Goal: Task Accomplishment & Management: Manage account settings

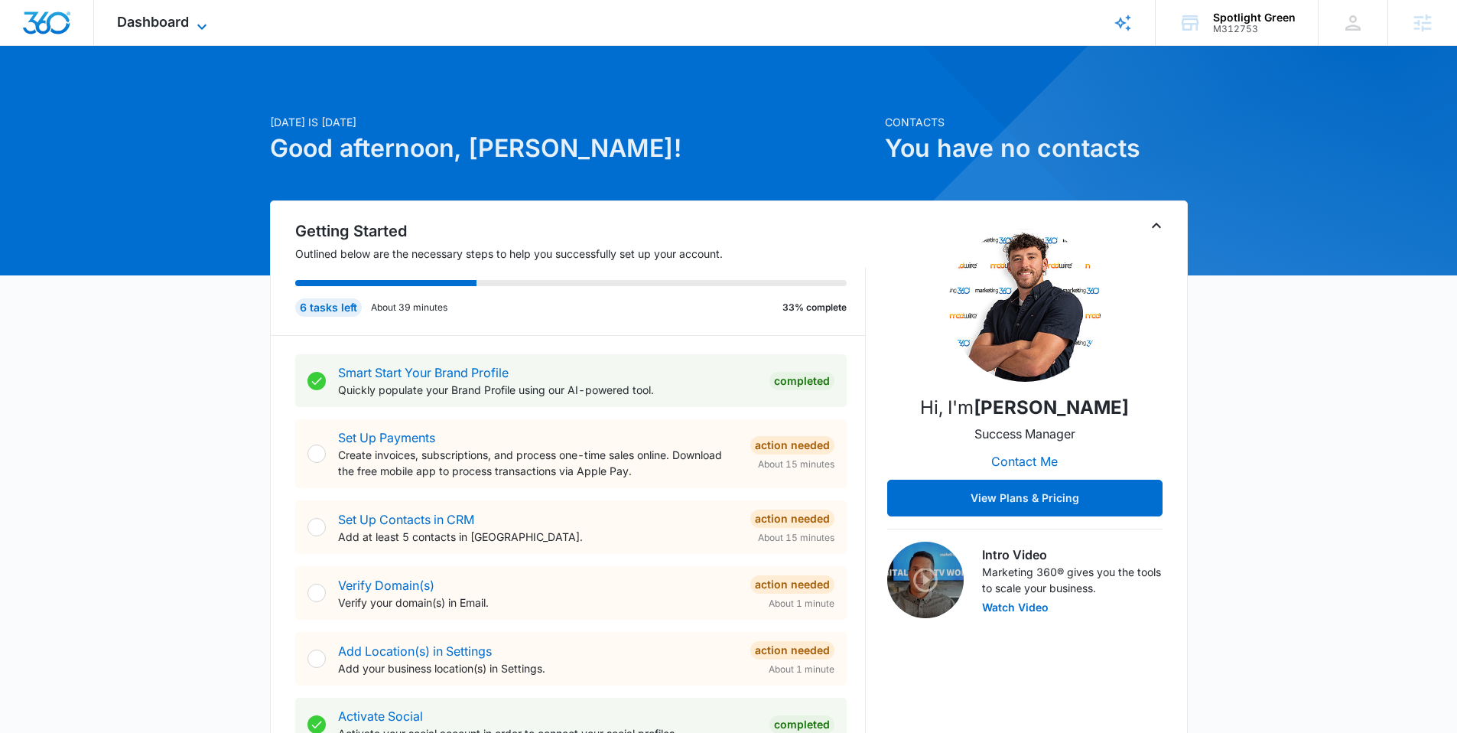
click at [181, 27] on span "Dashboard" at bounding box center [153, 22] width 72 height 16
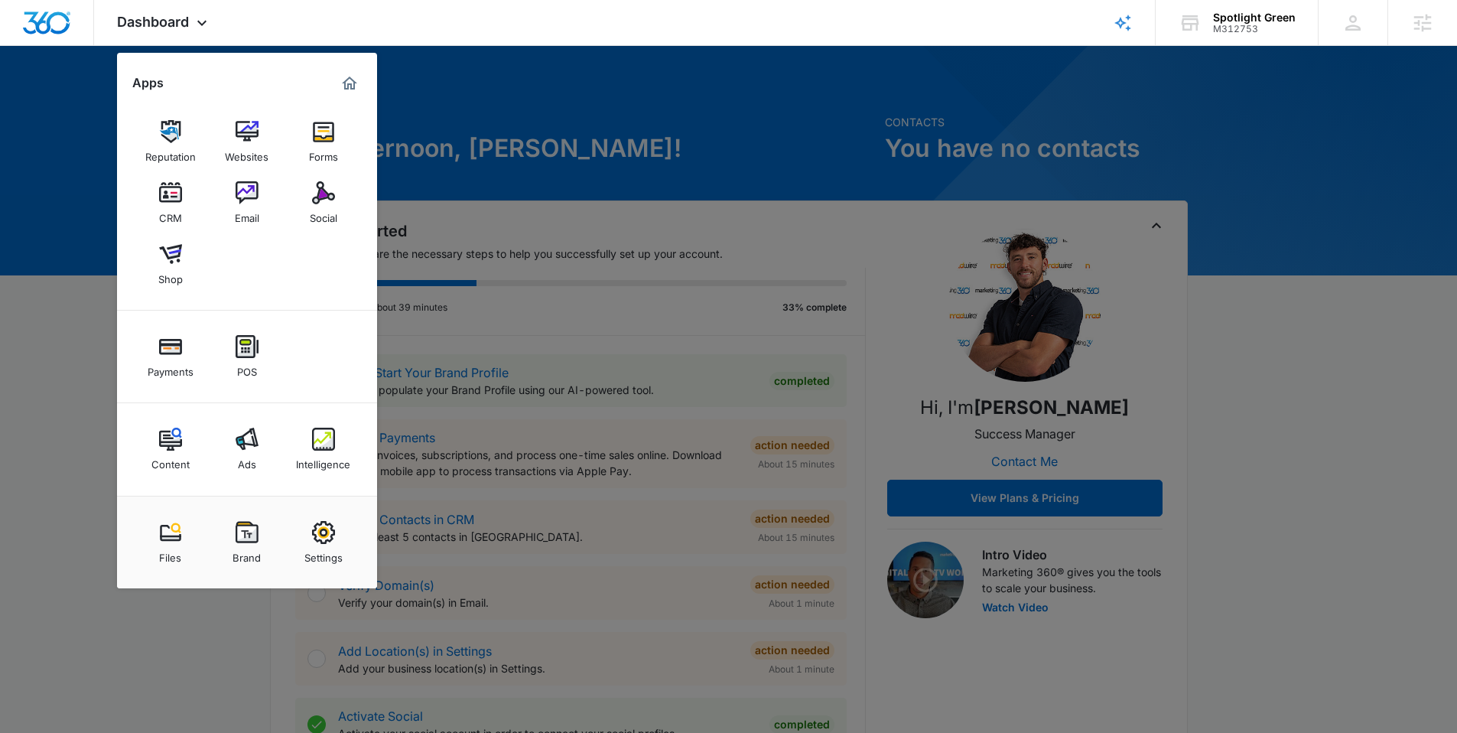
click at [523, 104] on div at bounding box center [728, 366] width 1457 height 733
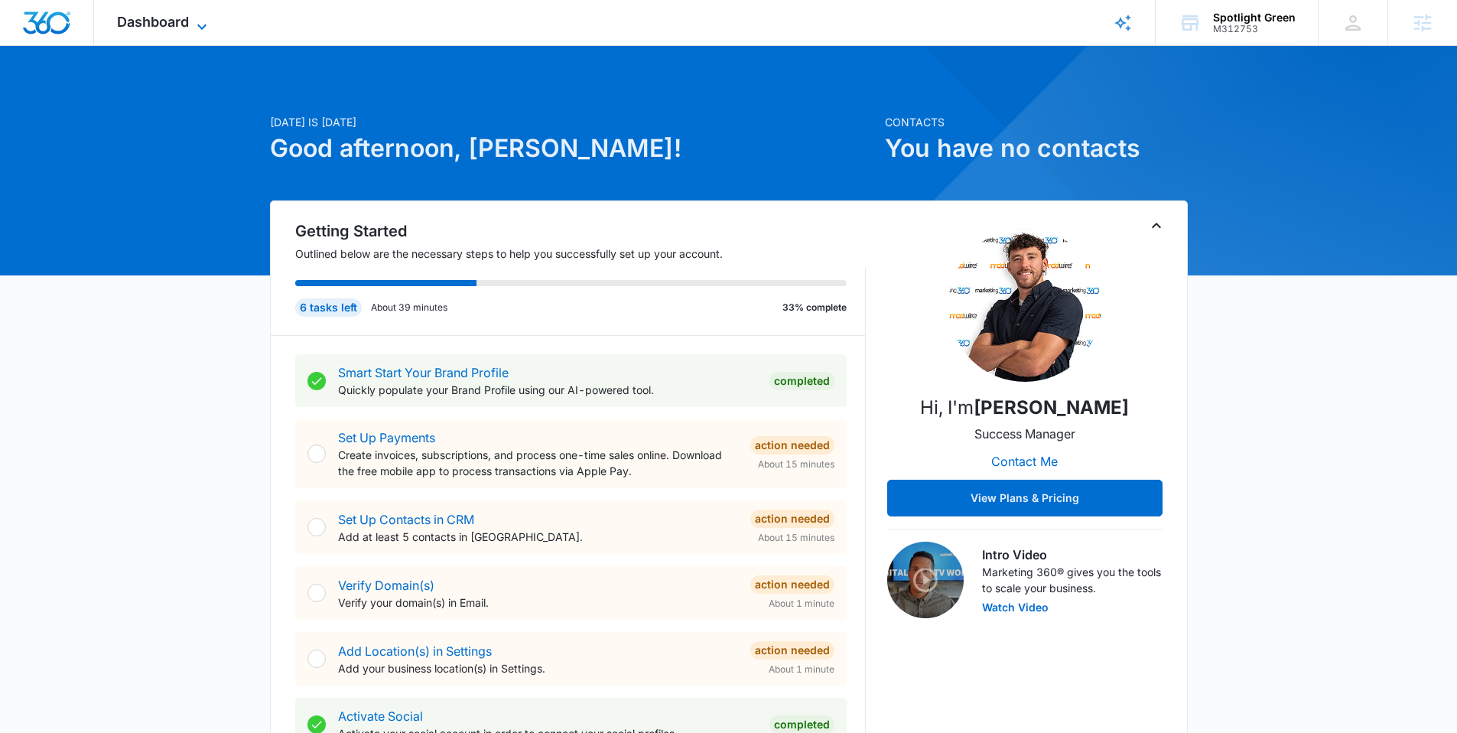
click at [155, 14] on span "Dashboard" at bounding box center [153, 22] width 72 height 16
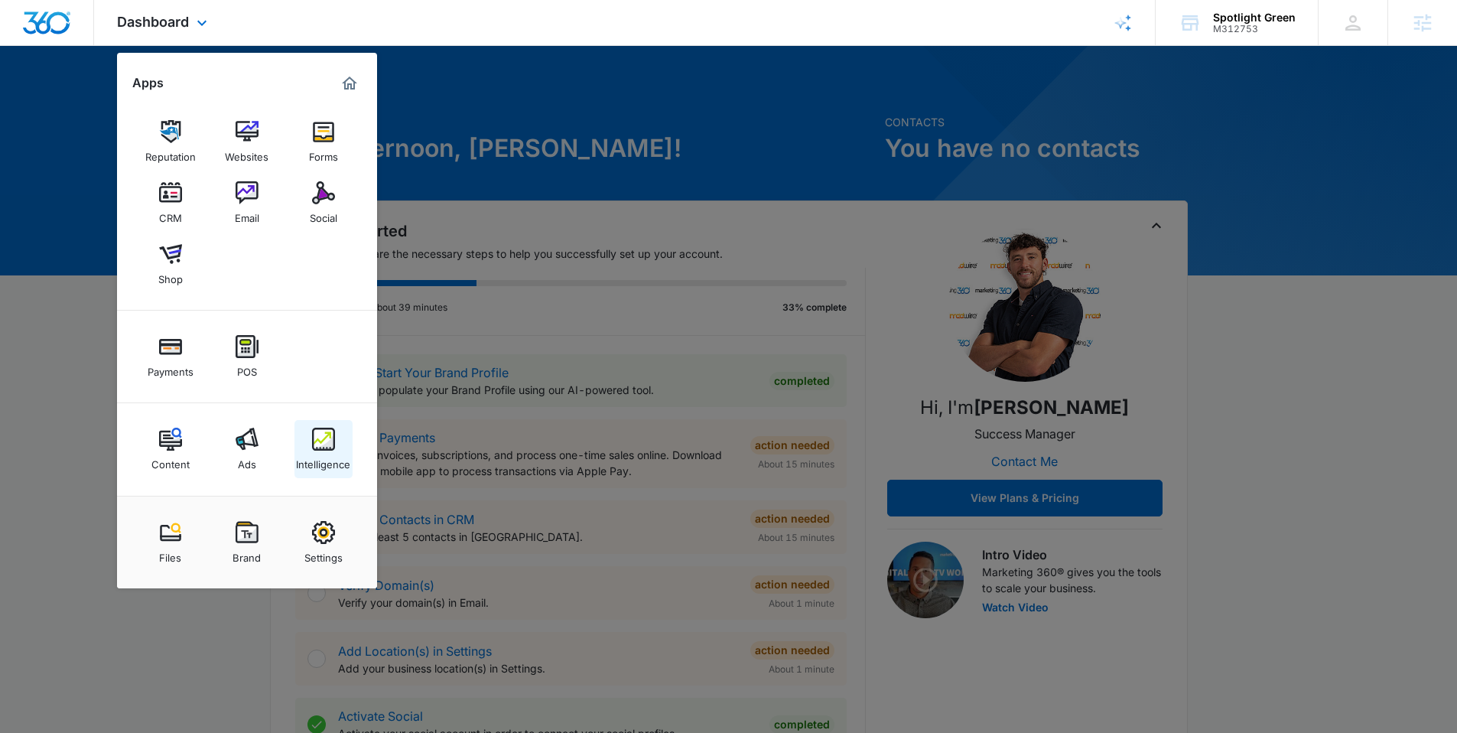
click at [314, 450] on div "Intelligence" at bounding box center [323, 460] width 54 height 20
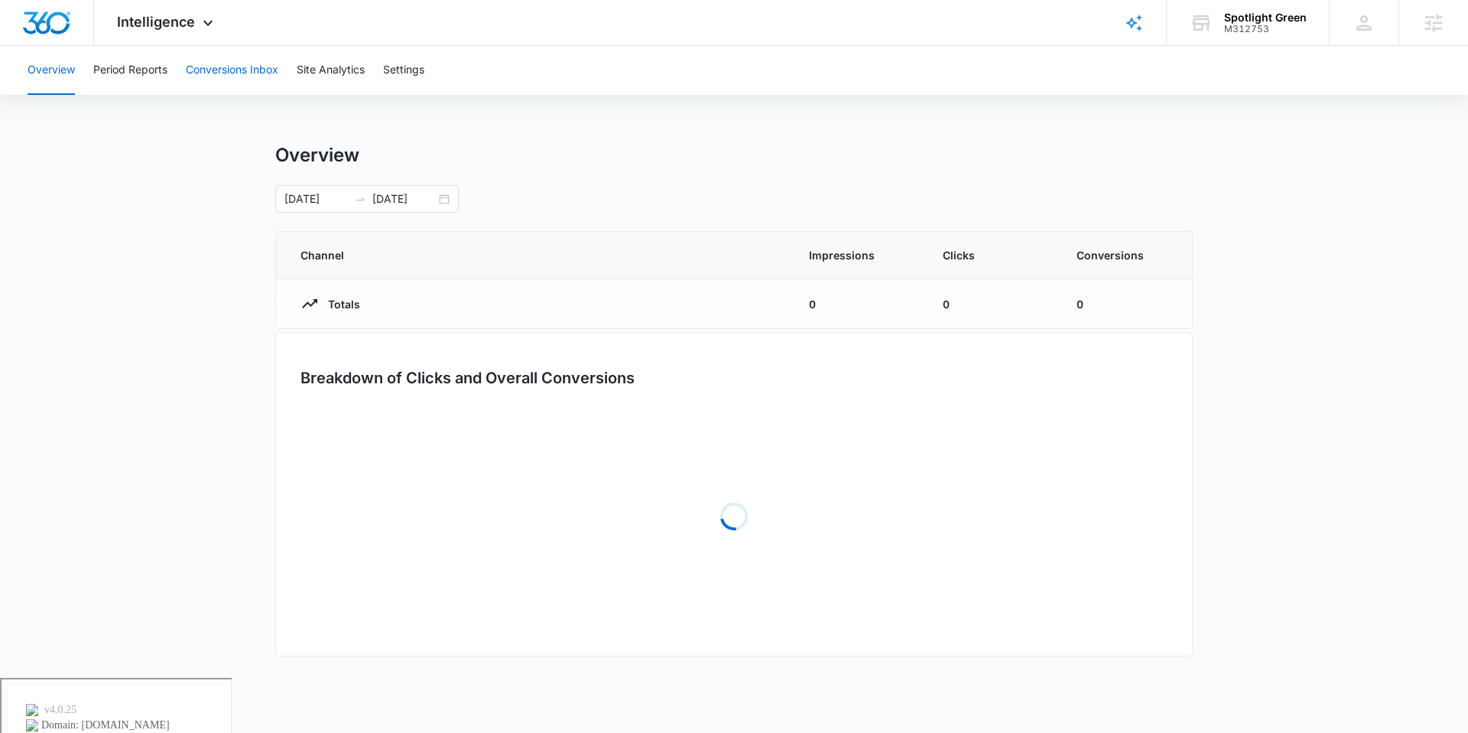
click at [256, 76] on button "Conversions Inbox" at bounding box center [232, 70] width 93 height 49
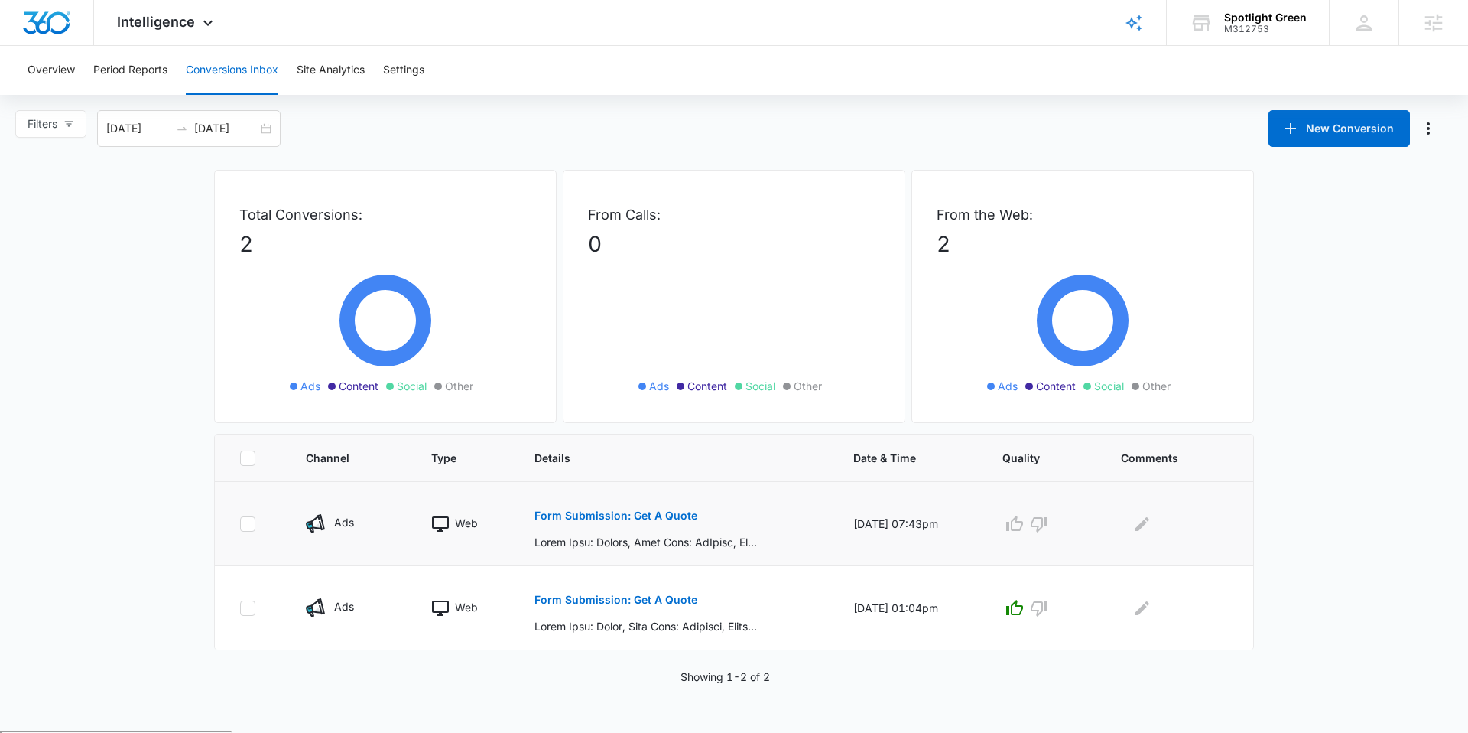
click at [640, 513] on p "Form Submission: Get A Quote" at bounding box center [616, 515] width 163 height 11
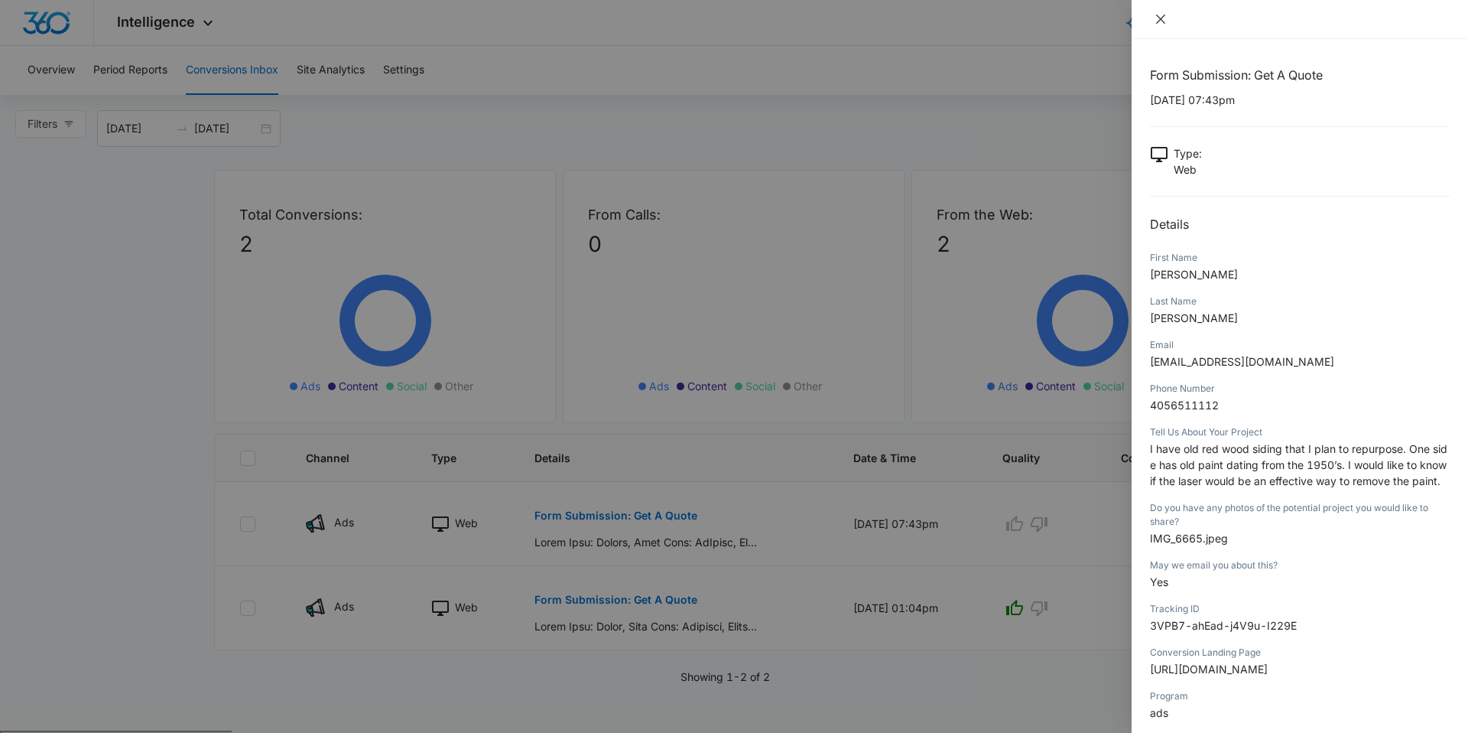
click at [1163, 21] on icon "close" at bounding box center [1160, 19] width 9 height 9
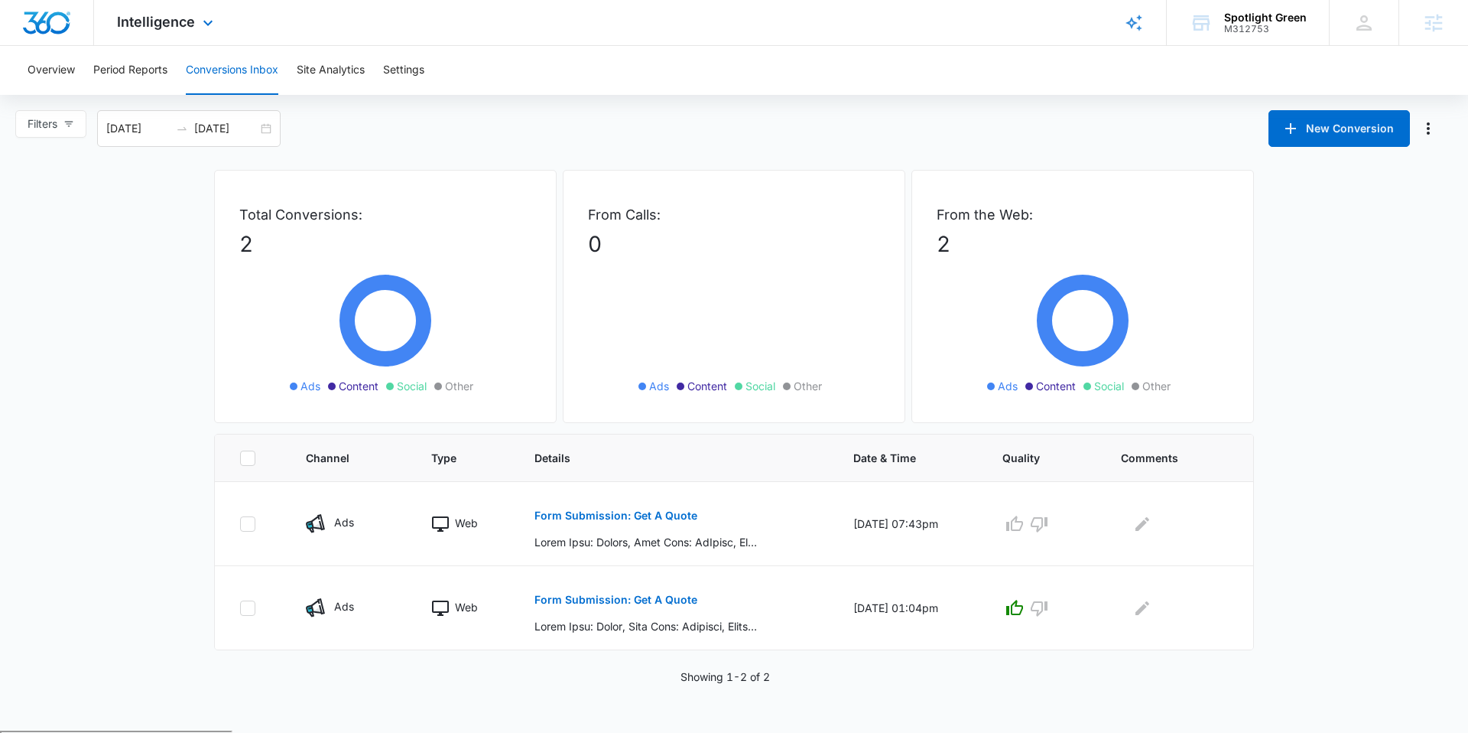
click at [155, 34] on div "Intelligence Apps Reputation Websites Forms CRM Email Social Shop Payments POS …" at bounding box center [167, 22] width 146 height 45
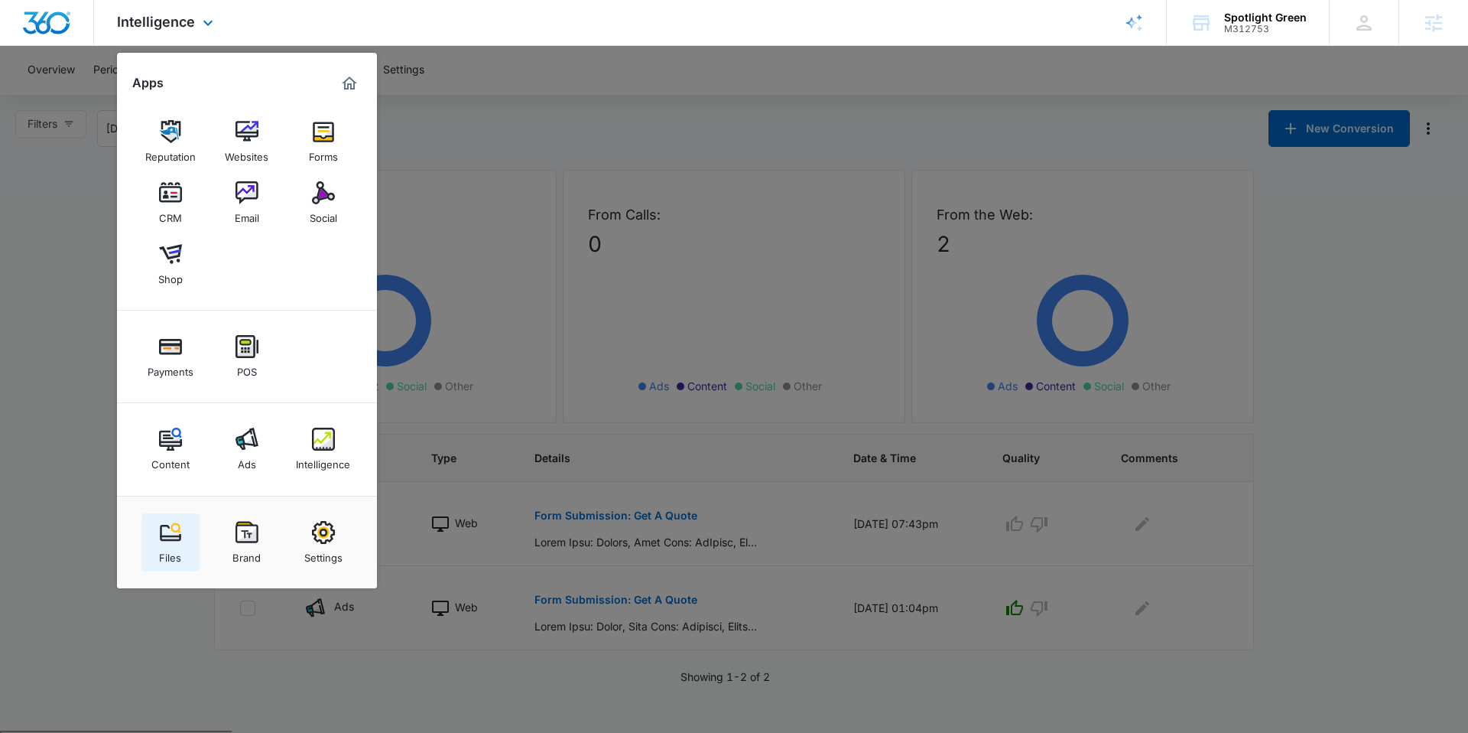
click at [174, 542] on img at bounding box center [170, 532] width 23 height 23
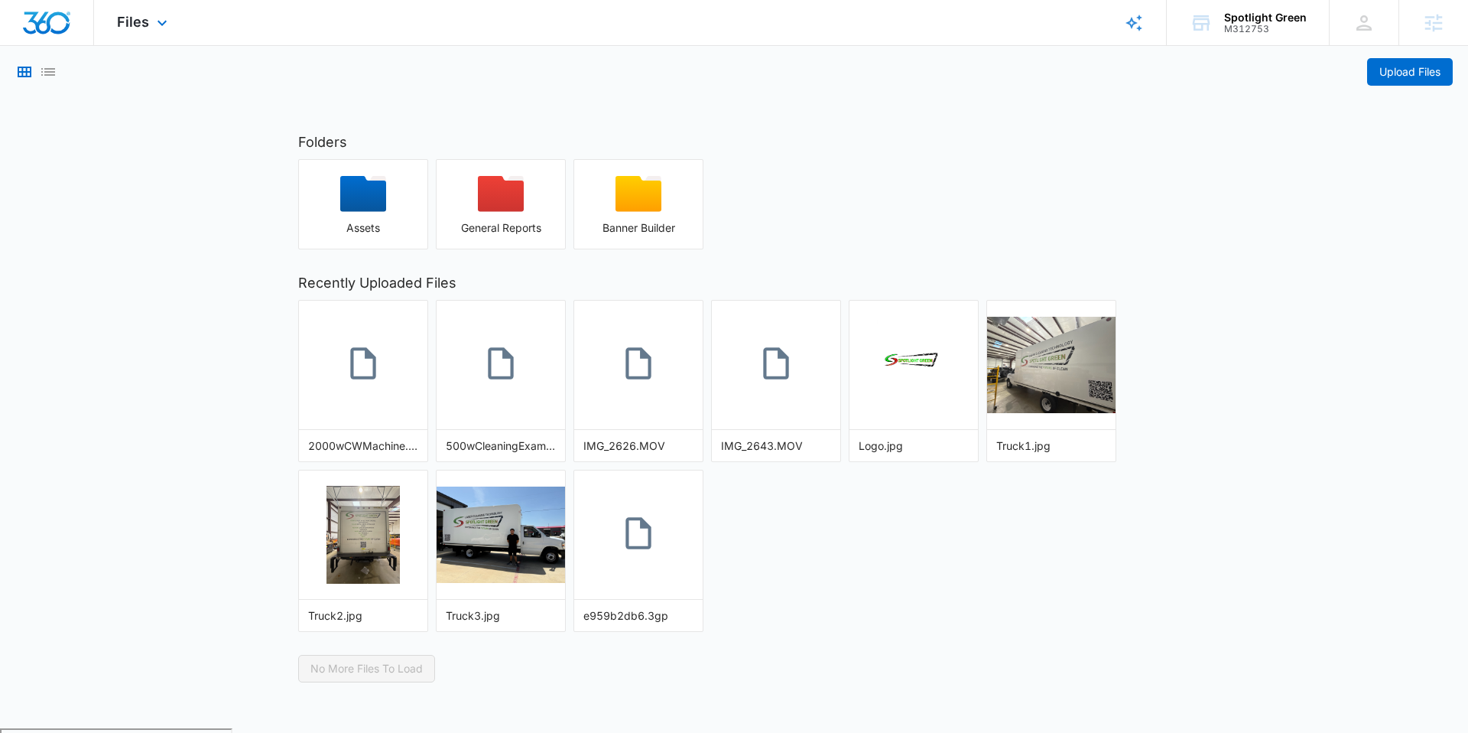
click at [144, 31] on div "Files Apps Reputation Websites Forms CRM Email Social Shop Payments POS Content…" at bounding box center [144, 22] width 100 height 45
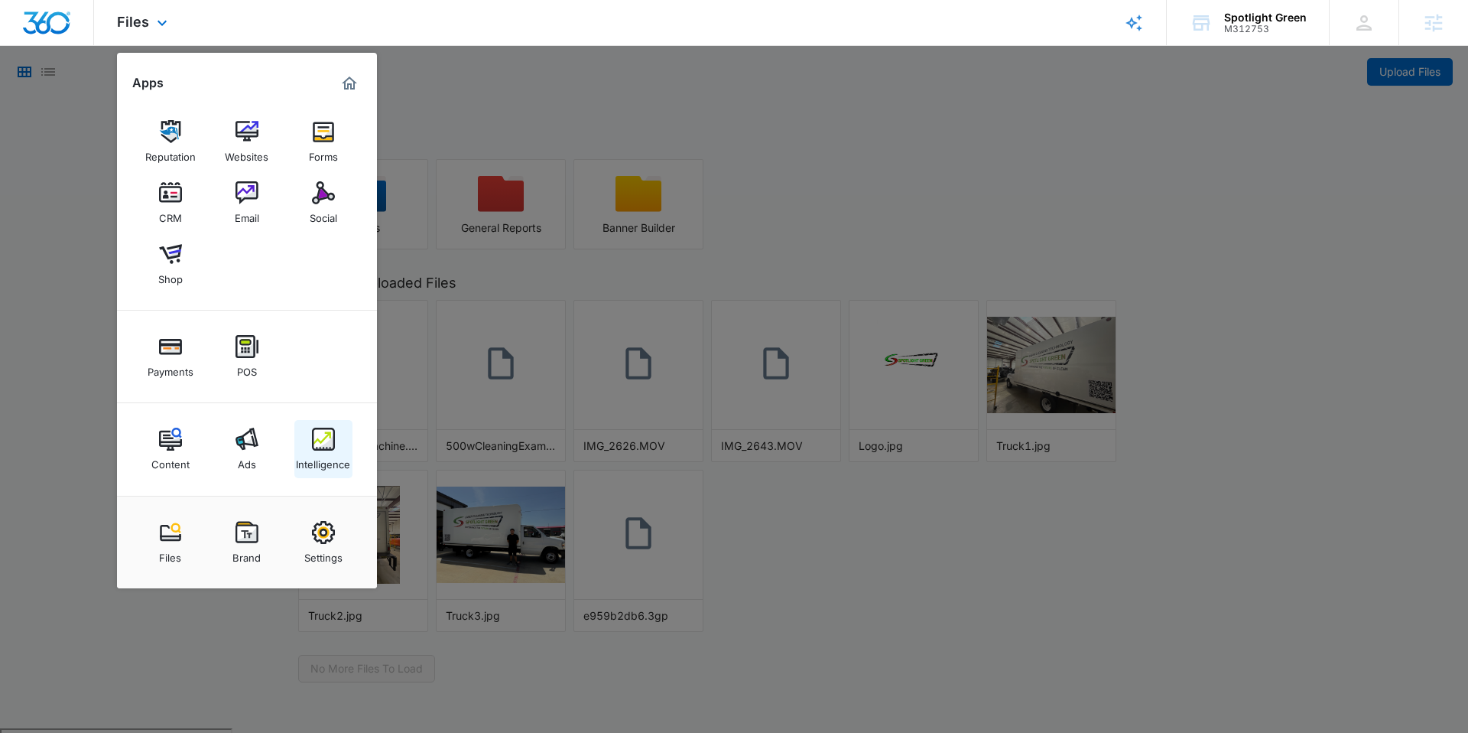
click at [312, 447] on img at bounding box center [323, 439] width 23 height 23
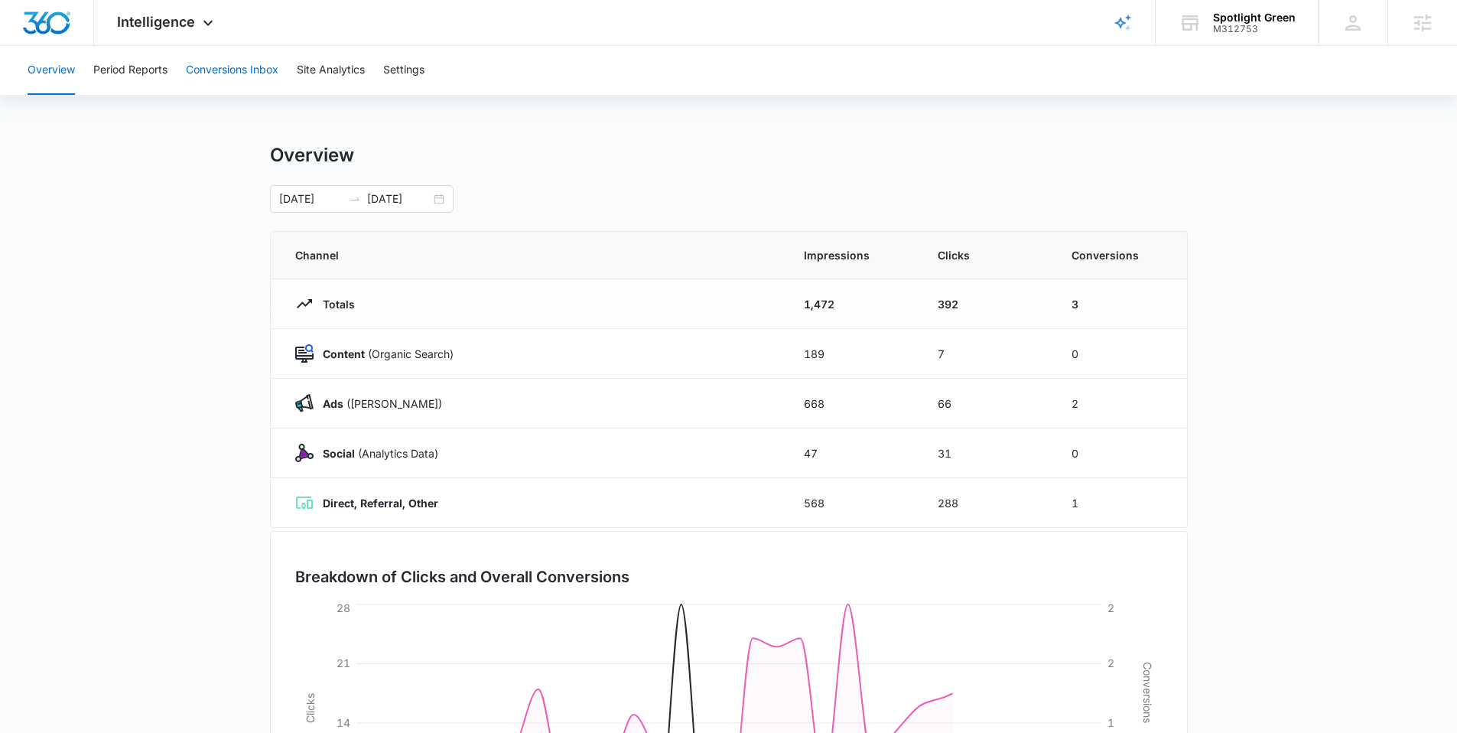
click at [229, 65] on button "Conversions Inbox" at bounding box center [232, 70] width 93 height 49
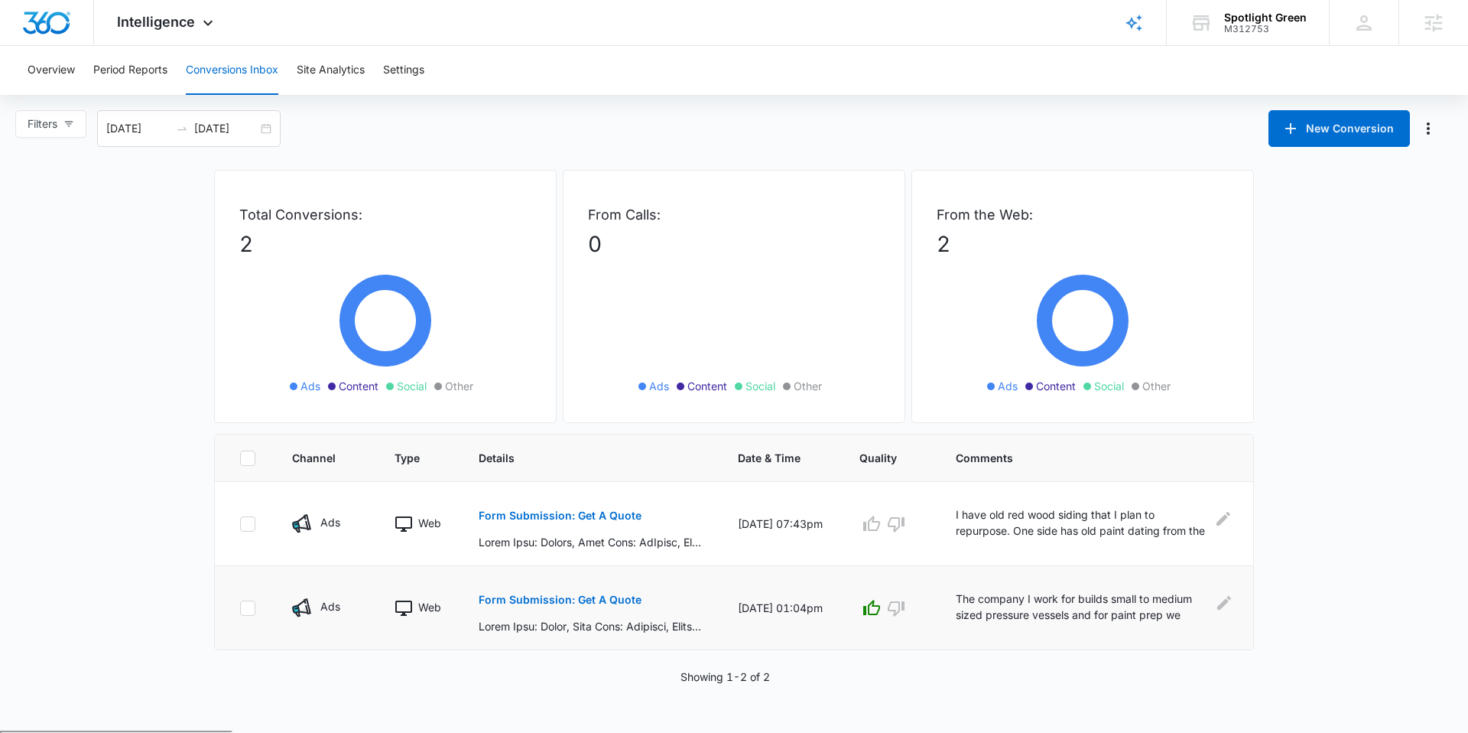
click at [590, 608] on button "Form Submission: Get A Quote" at bounding box center [560, 599] width 163 height 37
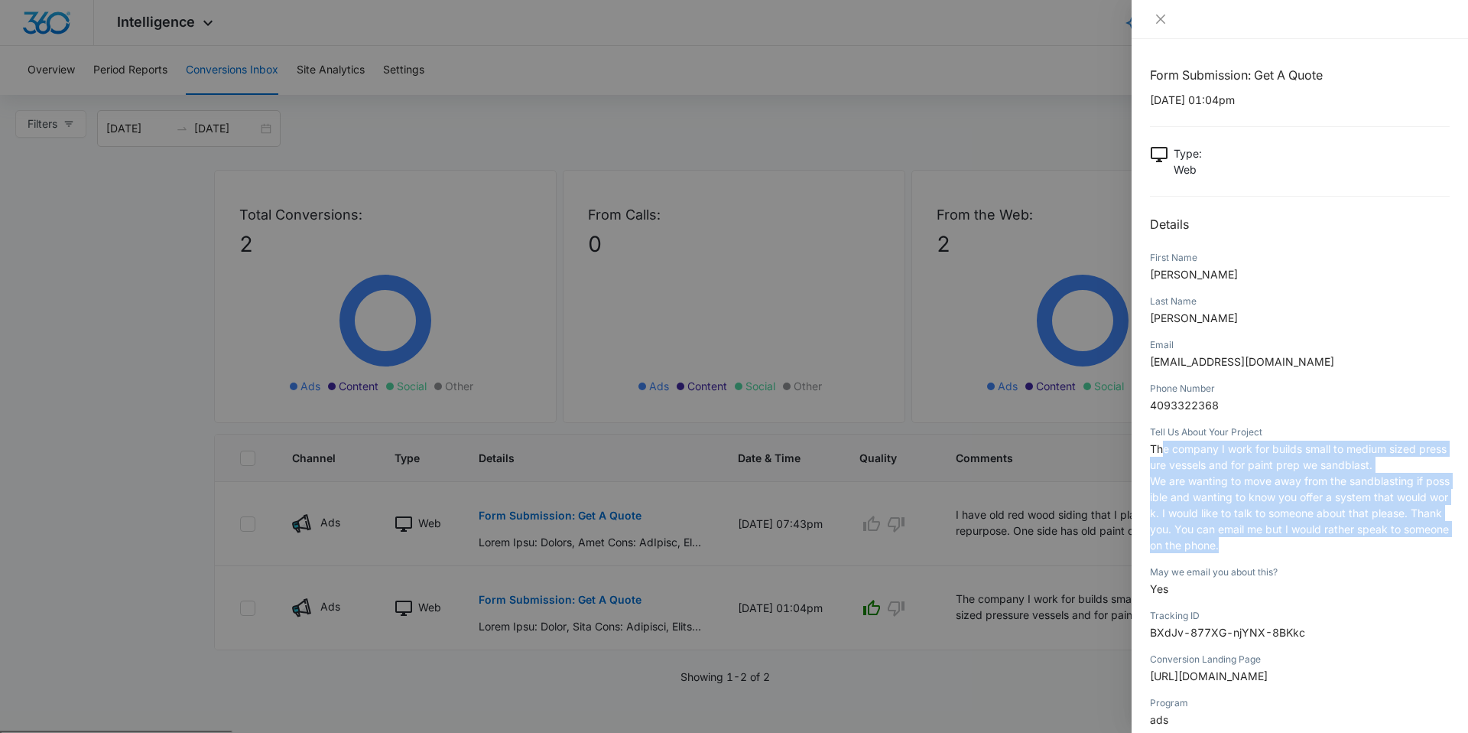
drag, startPoint x: 1164, startPoint y: 448, endPoint x: 1379, endPoint y: 560, distance: 242.2
click at [1379, 560] on div "Tell Us About Your Project The company I work for builds small to medium sized …" at bounding box center [1300, 494] width 300 height 140
click at [1306, 546] on p "The company I work for builds small to medium sized pressure vessels and for pa…" at bounding box center [1300, 497] width 300 height 112
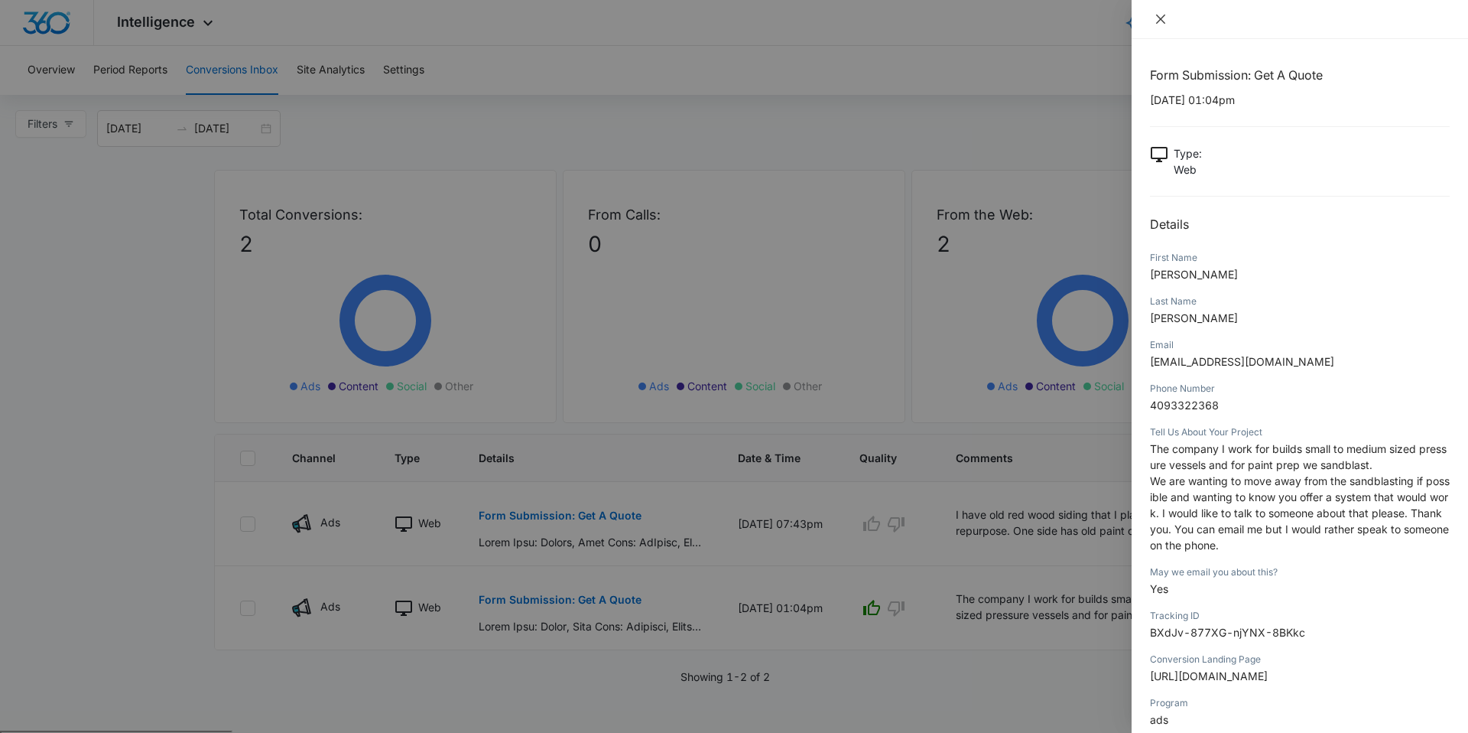
click at [1161, 21] on icon "close" at bounding box center [1161, 19] width 12 height 12
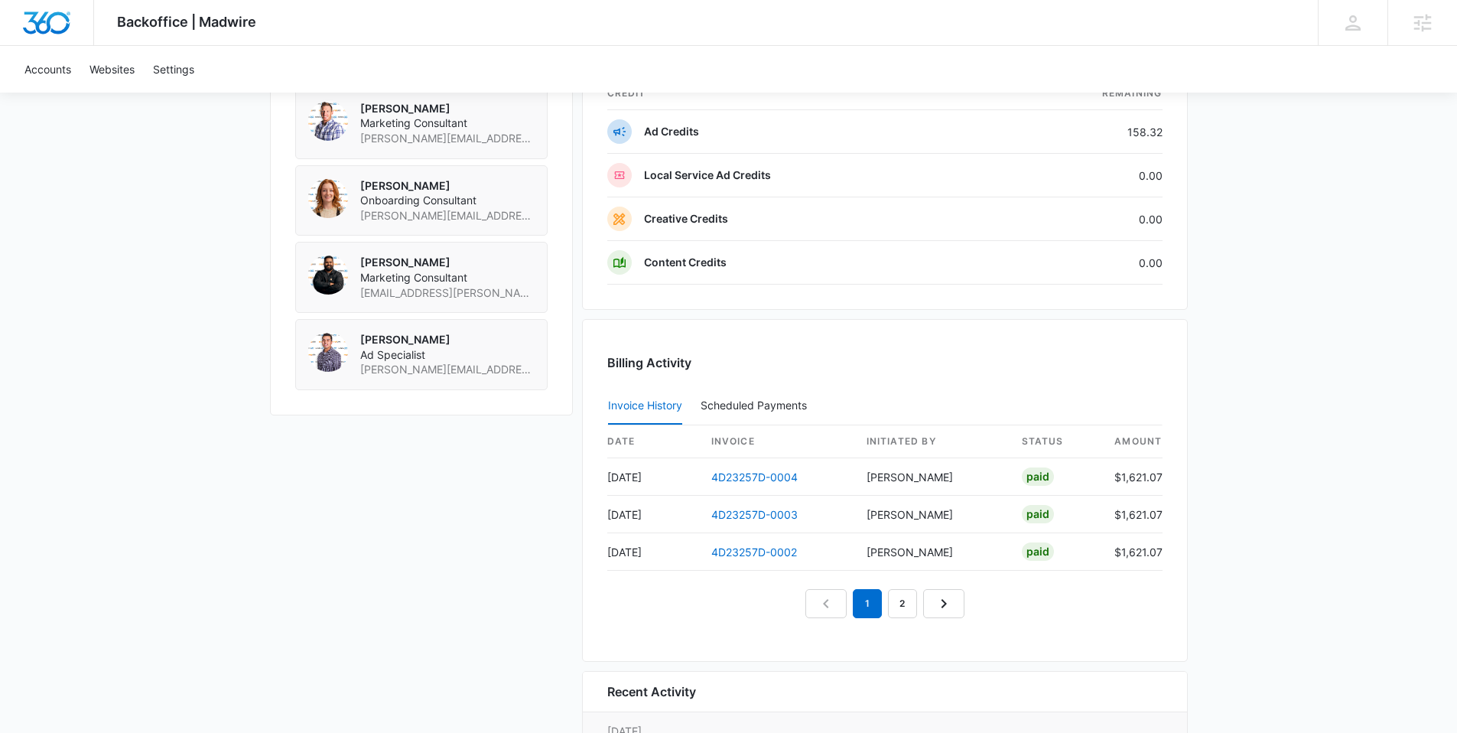
scroll to position [1234, 0]
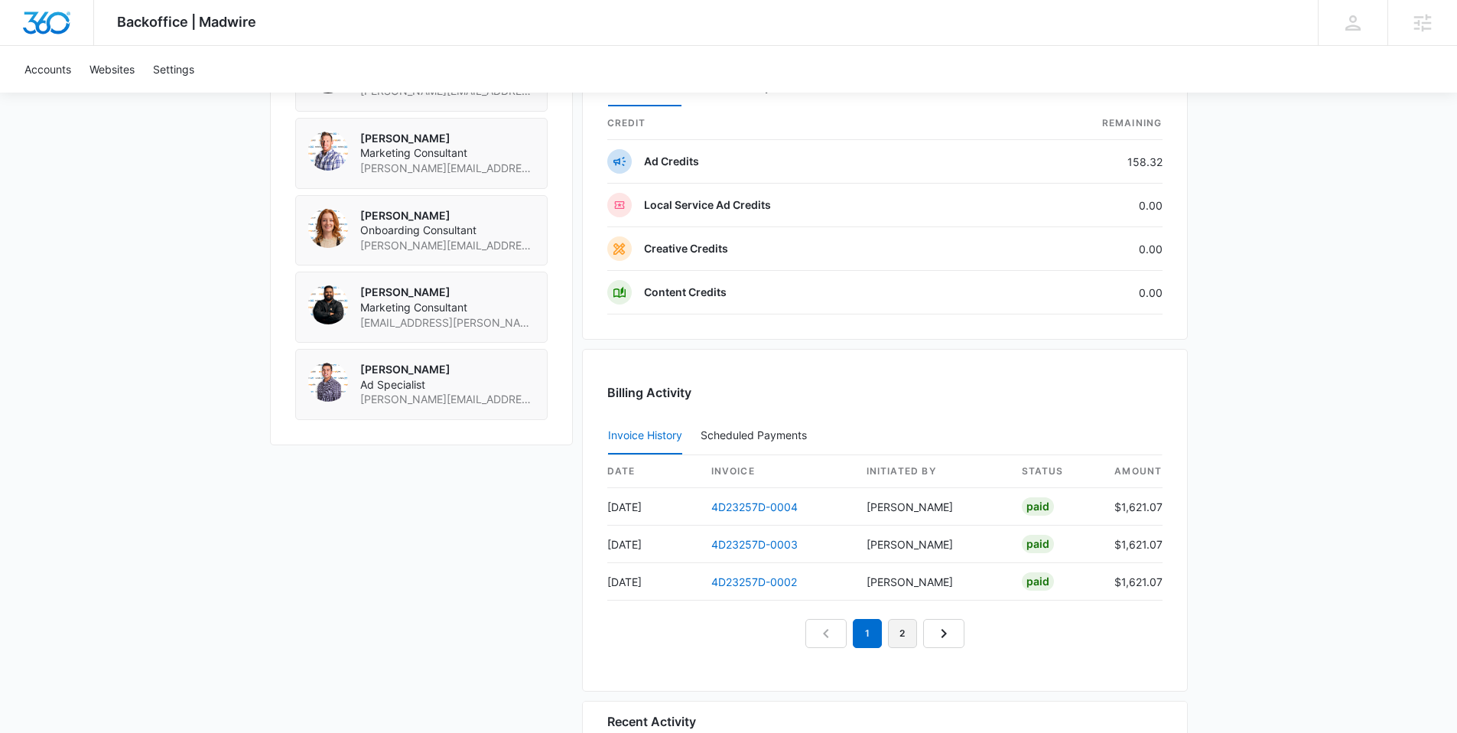
click at [904, 636] on link "2" at bounding box center [902, 633] width 29 height 29
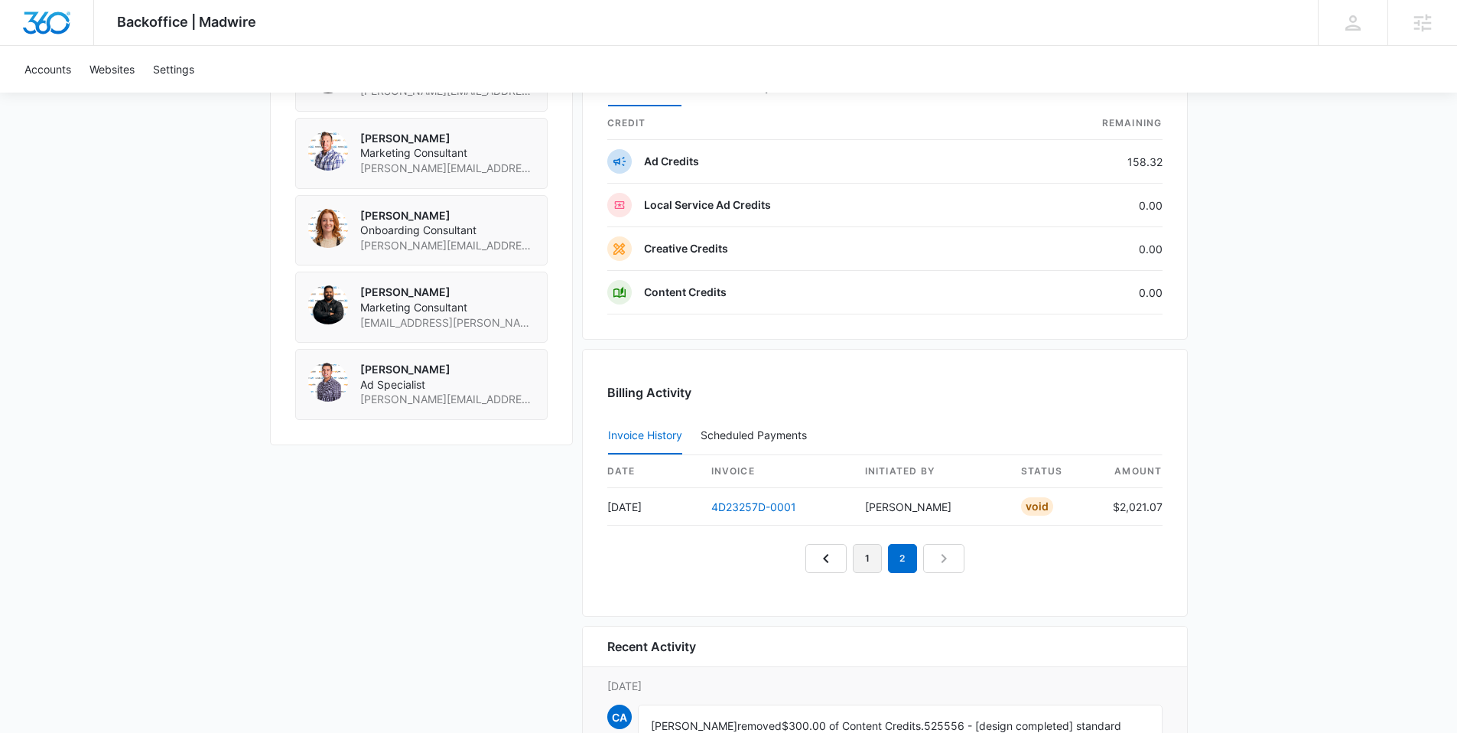
click at [860, 558] on link "1" at bounding box center [867, 558] width 29 height 29
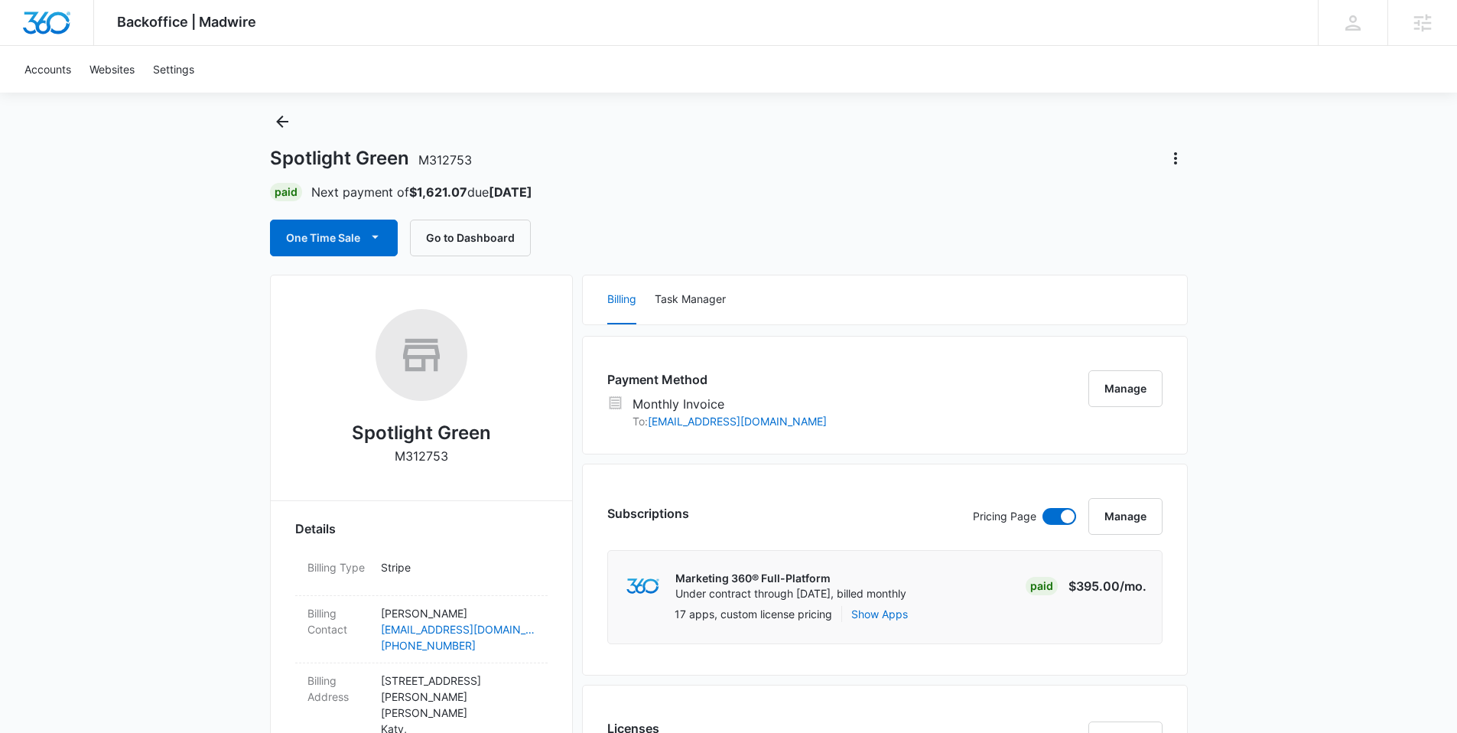
scroll to position [5, 0]
